Goal: Task Accomplishment & Management: Manage account settings

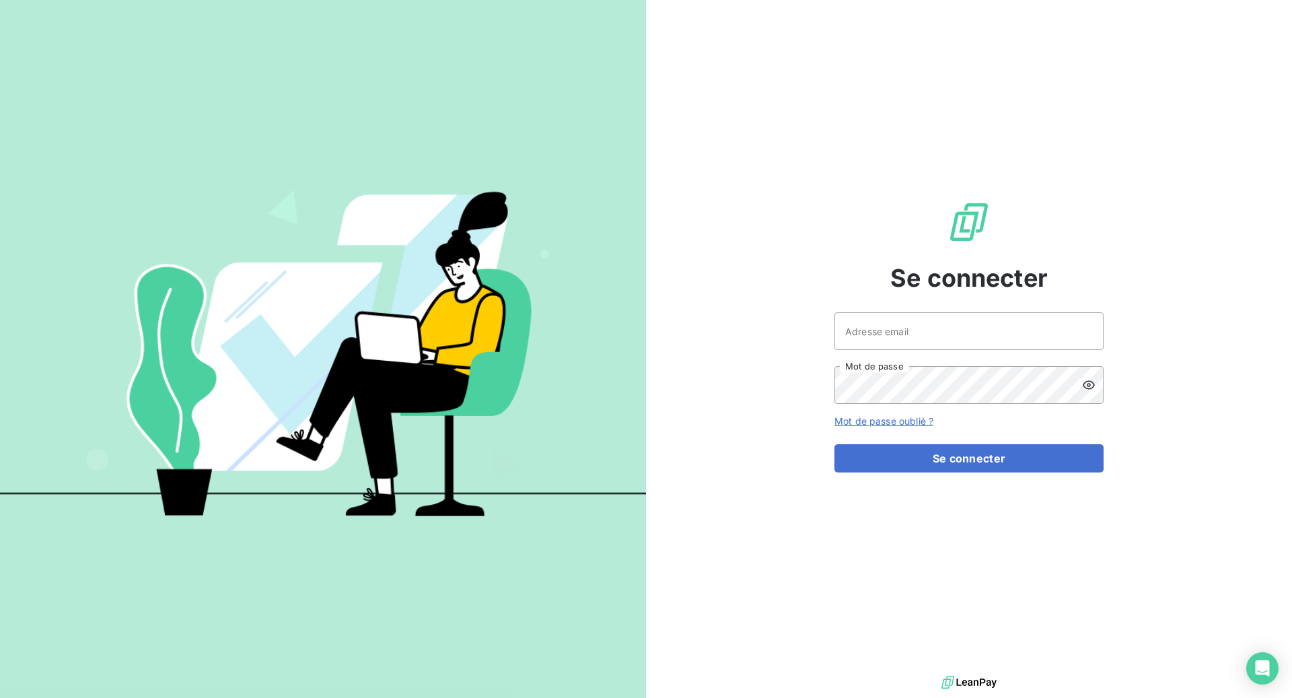
click at [1085, 330] on keeper-lock "Open Keeper Popup" at bounding box center [1085, 331] width 16 height 16
type input "[EMAIL_ADDRESS][DOMAIN_NAME]"
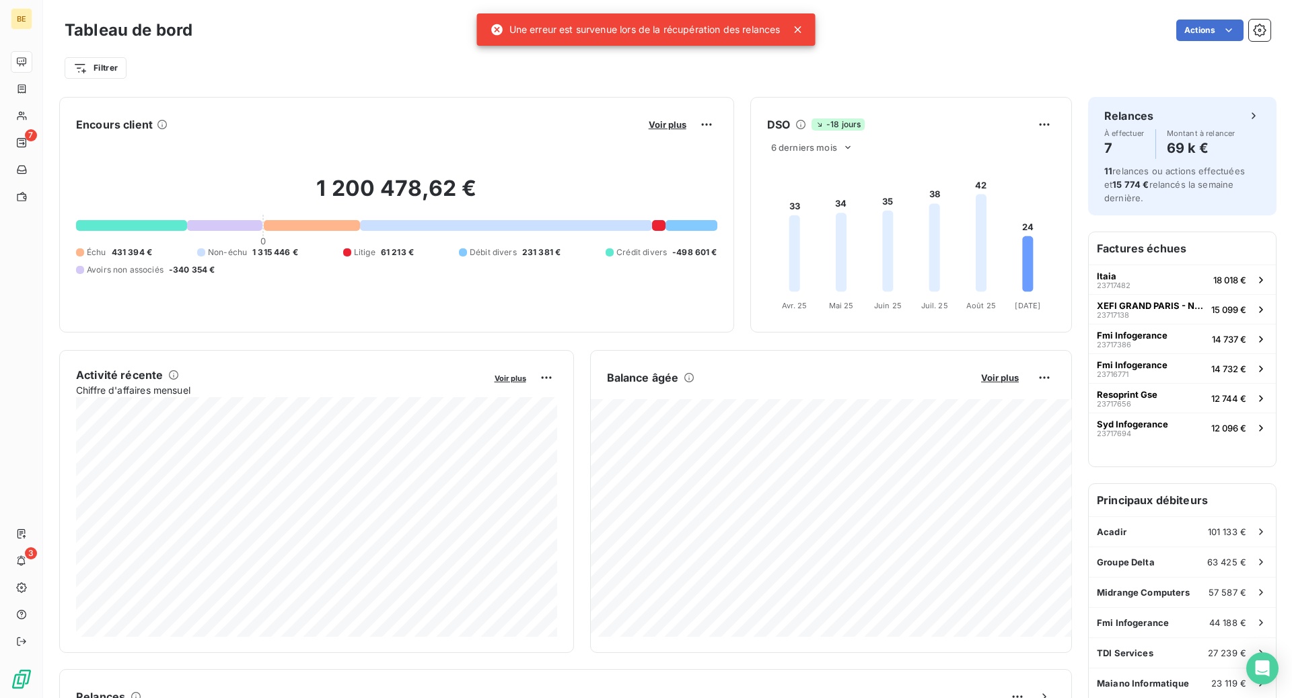
click at [805, 32] on icon at bounding box center [798, 29] width 13 height 13
